Goal: Information Seeking & Learning: Learn about a topic

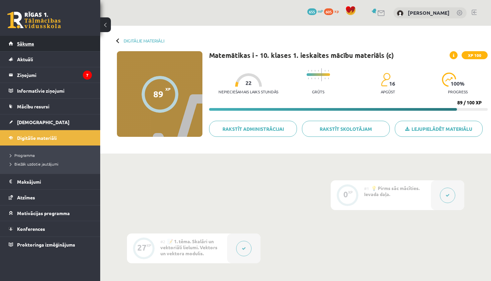
click at [23, 41] on span "Sākums" at bounding box center [25, 43] width 17 height 6
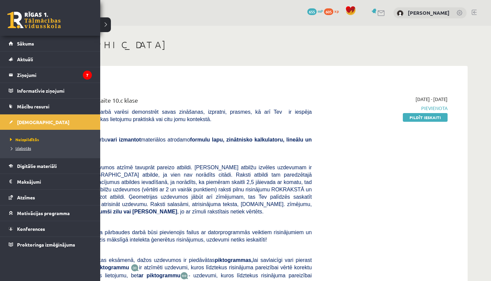
click at [22, 150] on link "Izlabotās" at bounding box center [50, 148] width 85 height 6
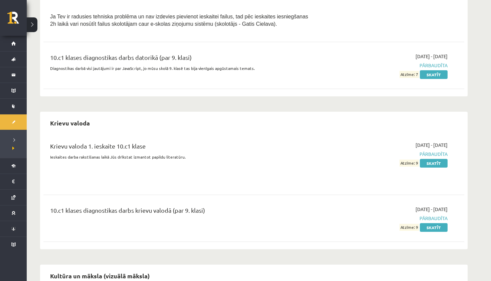
scroll to position [464, 0]
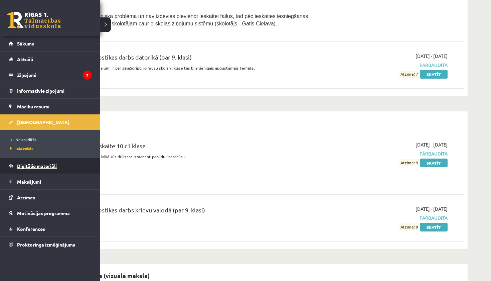
click at [22, 165] on span "Digitālie materiāli" at bounding box center [37, 166] width 40 height 6
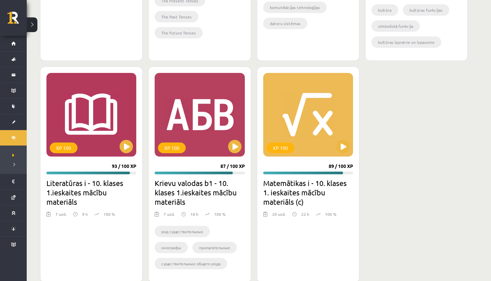
scroll to position [985, 0]
click at [235, 144] on button at bounding box center [234, 146] width 13 height 13
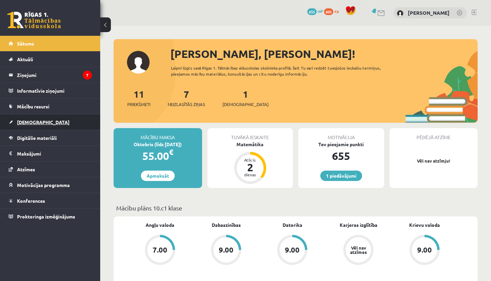
click at [28, 123] on span "[DEMOGRAPHIC_DATA]" at bounding box center [43, 122] width 52 height 6
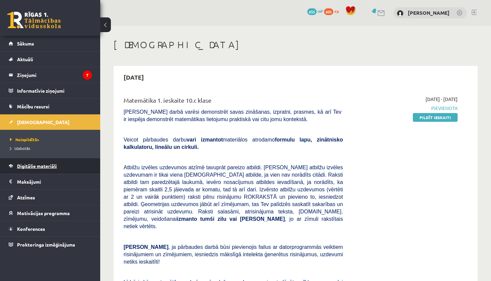
click at [27, 167] on span "Digitālie materiāli" at bounding box center [37, 166] width 40 height 6
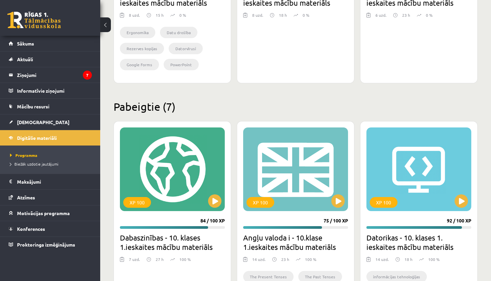
scroll to position [693, 0]
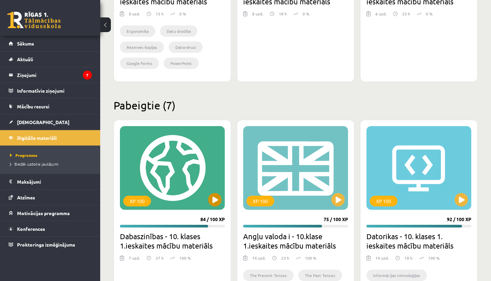
click at [216, 201] on button at bounding box center [214, 199] width 13 height 13
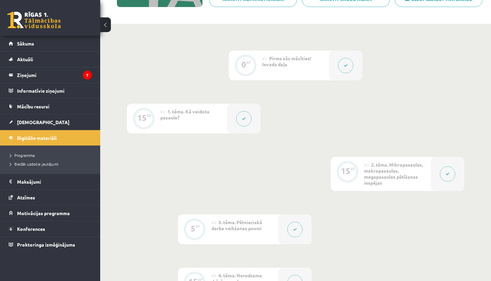
scroll to position [95, 0]
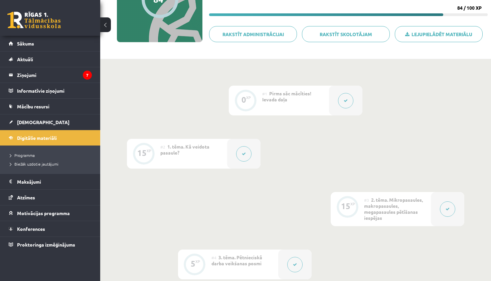
click at [245, 158] on button at bounding box center [243, 153] width 15 height 15
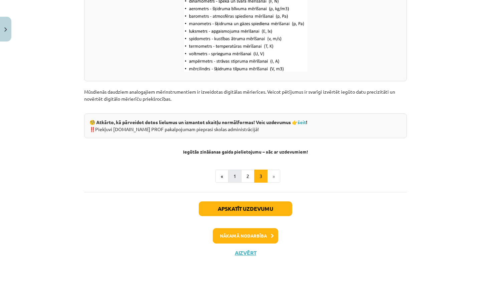
click at [232, 176] on button "1" at bounding box center [234, 175] width 13 height 13
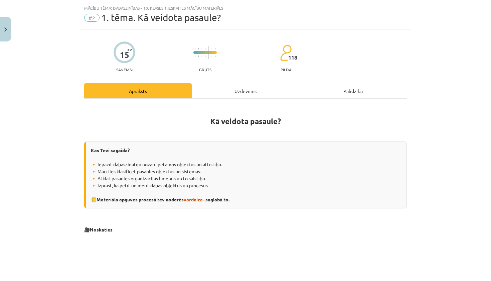
click at [238, 87] on div "Uzdevums" at bounding box center [246, 90] width 108 height 15
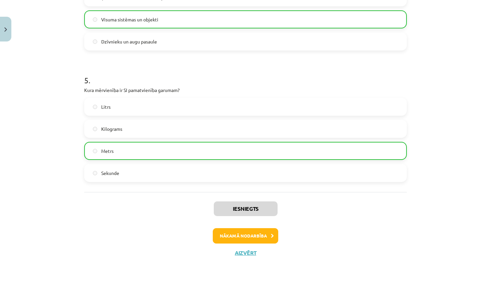
scroll to position [595, 0]
click at [239, 253] on button "Aizvērt" at bounding box center [245, 252] width 25 height 7
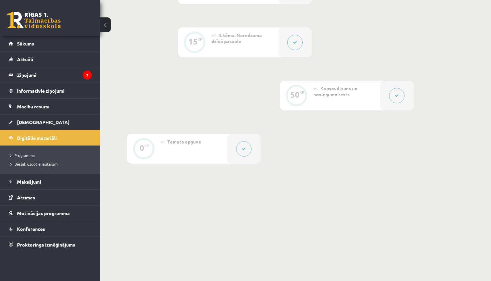
scroll to position [369, 0]
click at [39, 141] on link "Digitālie materiāli" at bounding box center [50, 137] width 83 height 15
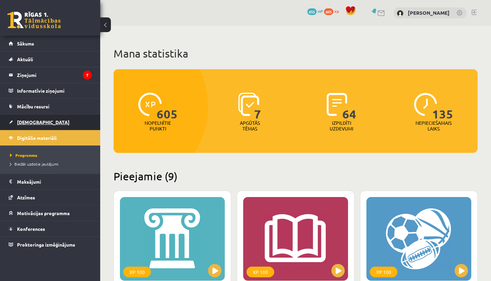
click at [29, 120] on span "[DEMOGRAPHIC_DATA]" at bounding box center [43, 122] width 52 height 6
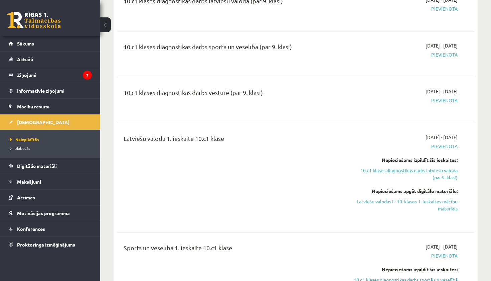
scroll to position [416, 0]
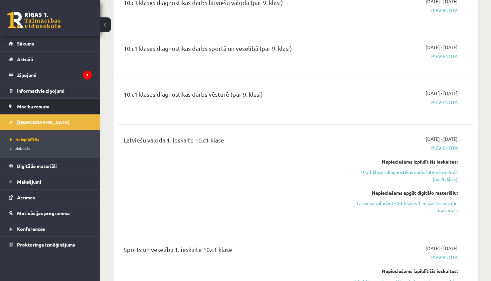
click at [24, 108] on span "Mācību resursi" at bounding box center [33, 106] width 32 height 6
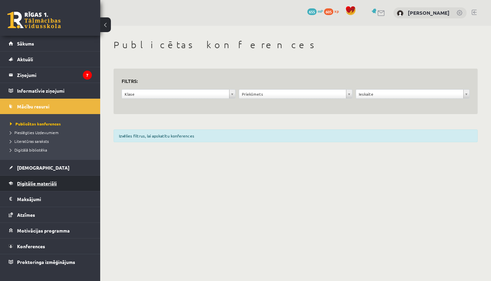
click at [23, 185] on span "Digitālie materiāli" at bounding box center [37, 183] width 40 height 6
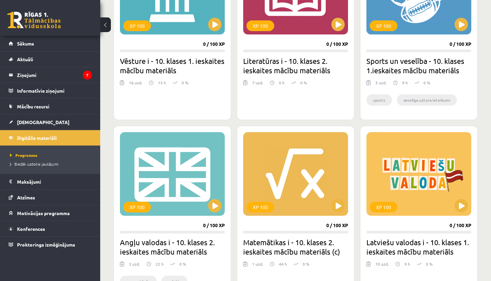
scroll to position [248, 0]
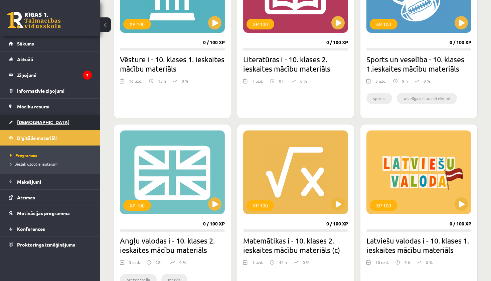
click at [30, 122] on span "[DEMOGRAPHIC_DATA]" at bounding box center [43, 122] width 52 height 6
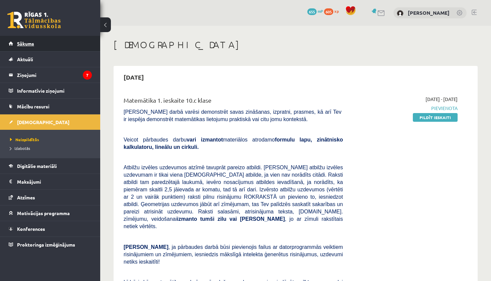
click at [22, 45] on span "Sākums" at bounding box center [25, 43] width 17 height 6
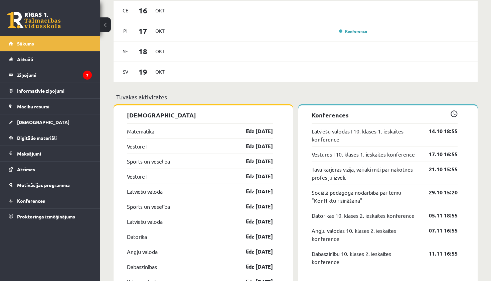
scroll to position [515, 0]
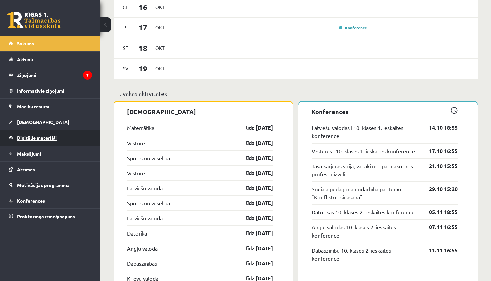
click at [30, 138] on span "Digitālie materiāli" at bounding box center [37, 138] width 40 height 6
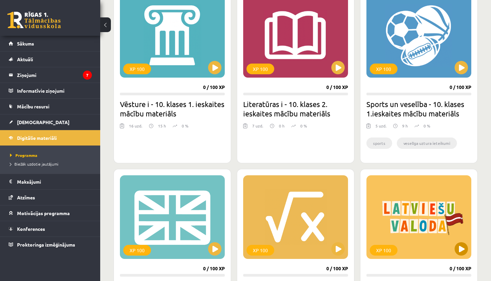
scroll to position [137, 0]
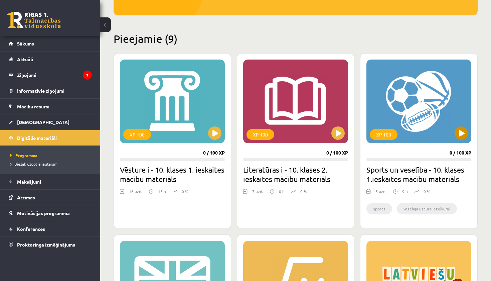
click at [459, 133] on button at bounding box center [461, 132] width 13 height 13
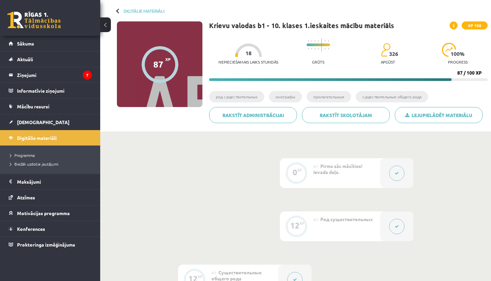
scroll to position [29, 0]
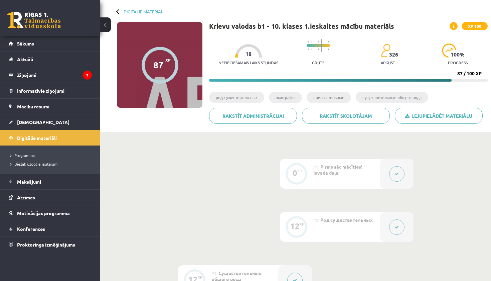
click at [394, 170] on button at bounding box center [396, 173] width 15 height 15
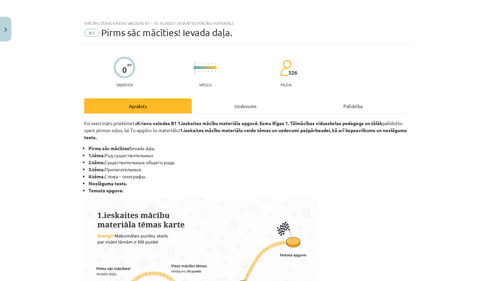
click at [259, 101] on div "Uzdevums" at bounding box center [246, 105] width 108 height 15
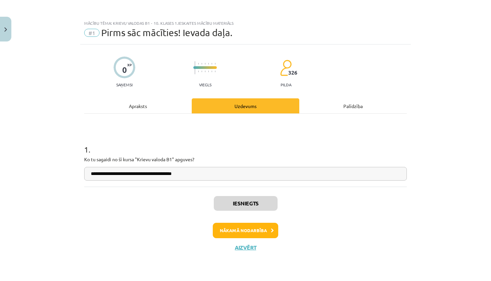
scroll to position [0, 0]
click at [248, 248] on button "Aizvērt" at bounding box center [245, 247] width 25 height 7
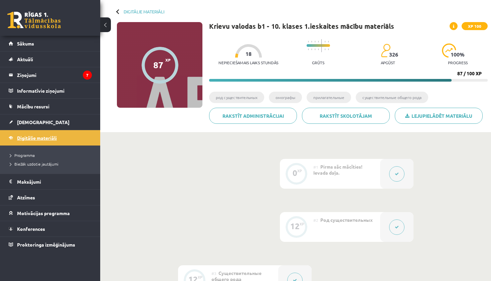
click at [28, 139] on span "Digitālie materiāli" at bounding box center [37, 138] width 40 height 6
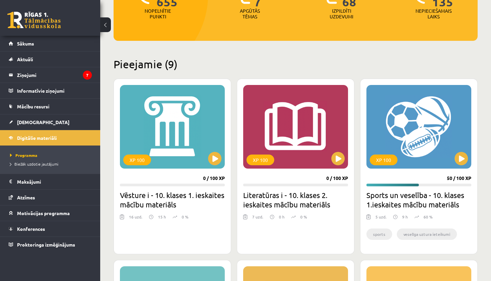
scroll to position [112, 0]
click at [416, 233] on li "veselīga uztura ieteikumi" at bounding box center [427, 233] width 60 height 11
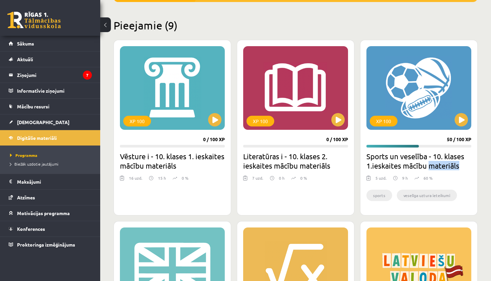
scroll to position [157, 0]
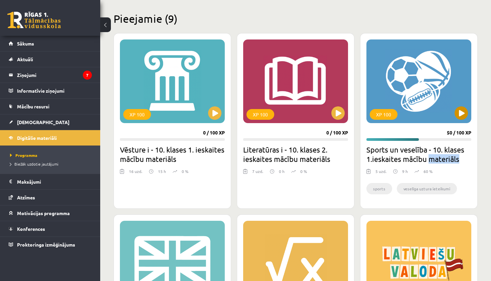
click at [459, 113] on button at bounding box center [461, 112] width 13 height 13
